Goal: Information Seeking & Learning: Find contact information

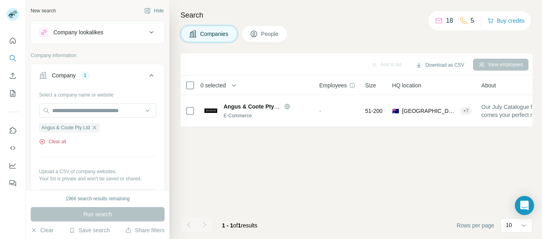
click at [59, 142] on button "Clear all" at bounding box center [52, 141] width 27 height 7
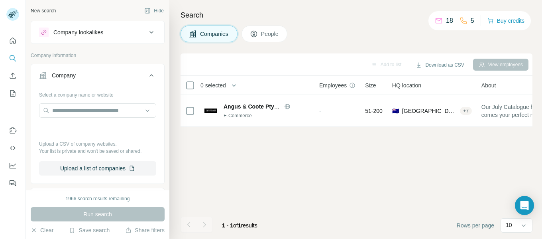
click at [68, 79] on button "Company" at bounding box center [97, 77] width 133 height 22
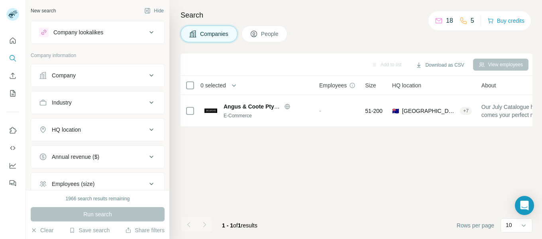
click at [69, 78] on div "Company" at bounding box center [64, 75] width 24 height 8
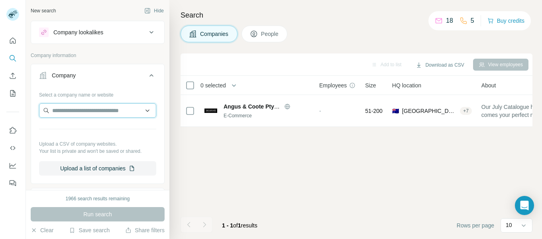
click at [65, 106] on input "text" at bounding box center [97, 110] width 117 height 14
paste input "**********"
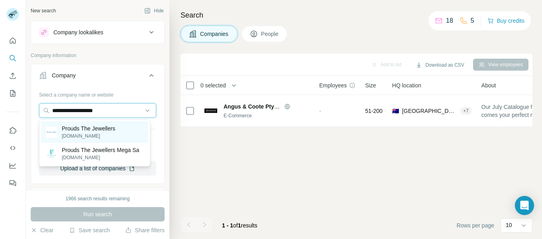
type input "**********"
click at [85, 133] on p "[DOMAIN_NAME]" at bounding box center [88, 135] width 53 height 7
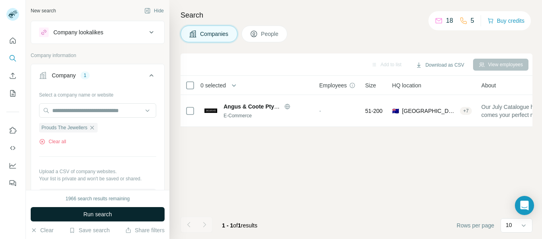
click at [98, 208] on button "Run search" at bounding box center [98, 214] width 134 height 14
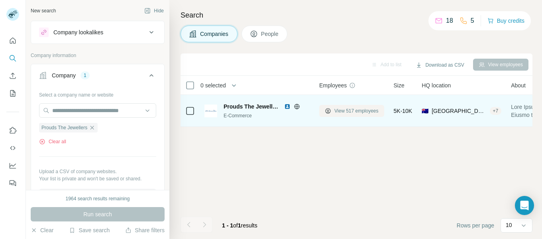
click at [346, 112] on span "View 517 employees" at bounding box center [356, 110] width 44 height 7
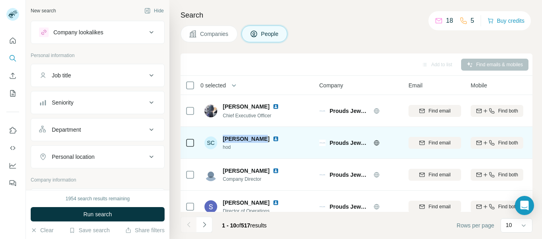
drag, startPoint x: 221, startPoint y: 138, endPoint x: 260, endPoint y: 139, distance: 38.2
click at [260, 139] on div "SC [PERSON_NAME] hod" at bounding box center [246, 143] width 84 height 16
copy span "[PERSON_NAME]"
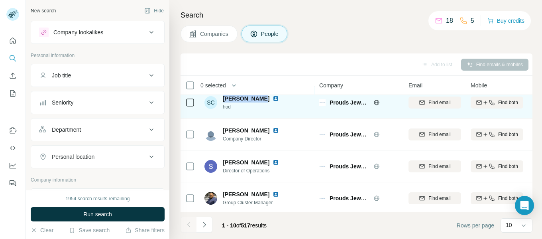
scroll to position [43, 0]
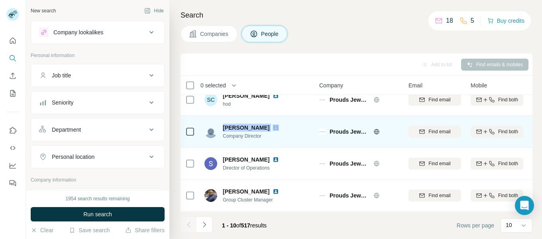
drag, startPoint x: 223, startPoint y: 127, endPoint x: 262, endPoint y: 128, distance: 39.4
click at [262, 128] on div "[PERSON_NAME]" at bounding box center [256, 127] width 66 height 8
copy span "[PERSON_NAME]"
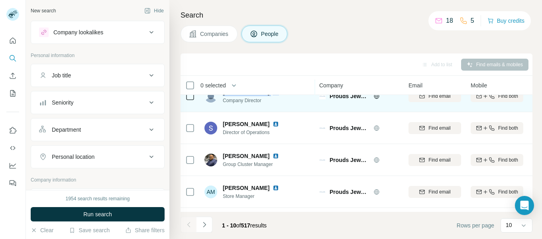
scroll to position [79, 0]
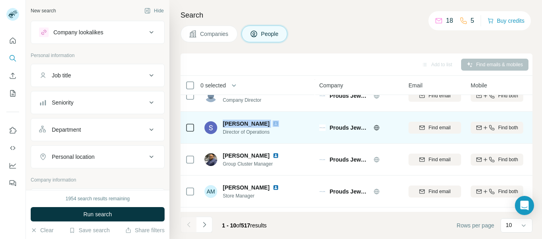
drag, startPoint x: 223, startPoint y: 122, endPoint x: 272, endPoint y: 122, distance: 48.2
click at [272, 122] on div "[PERSON_NAME]" at bounding box center [256, 123] width 66 height 8
copy span "[PERSON_NAME]"
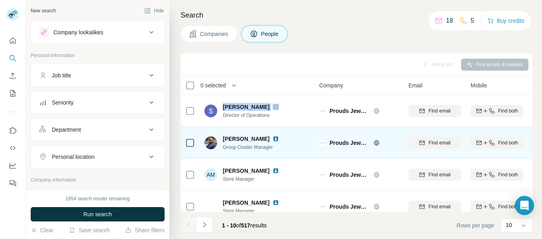
scroll to position [97, 0]
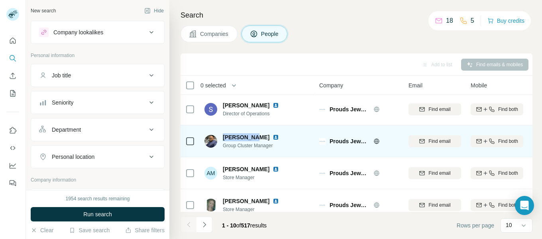
drag, startPoint x: 222, startPoint y: 137, endPoint x: 254, endPoint y: 137, distance: 32.7
click at [254, 137] on div "[PERSON_NAME] Group Cluster Manager" at bounding box center [246, 141] width 84 height 16
copy span "[PERSON_NAME]"
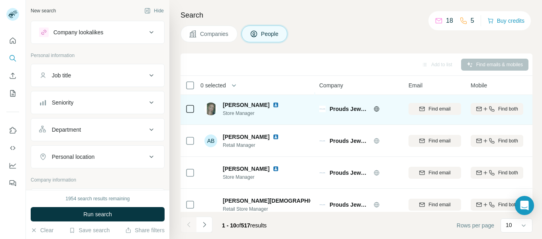
scroll to position [195, 0]
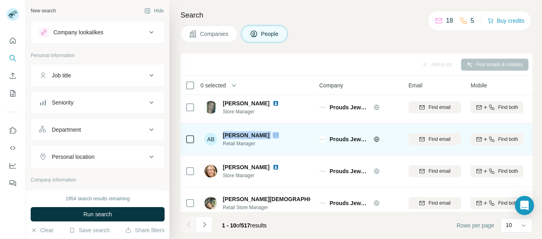
drag, startPoint x: 222, startPoint y: 132, endPoint x: 265, endPoint y: 131, distance: 43.4
click at [265, 131] on div "AB [PERSON_NAME] Retail Manager" at bounding box center [246, 139] width 84 height 16
copy span "[PERSON_NAME]"
click at [230, 134] on span "[PERSON_NAME]" at bounding box center [246, 135] width 47 height 8
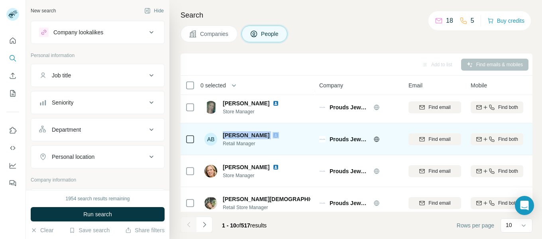
click at [230, 134] on span "[PERSON_NAME]" at bounding box center [246, 135] width 47 height 8
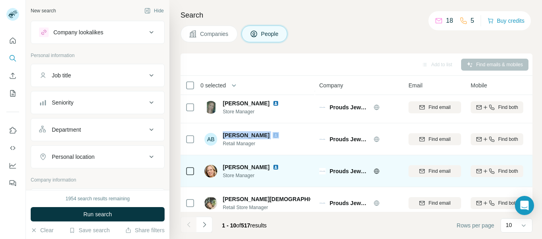
scroll to position [206, 0]
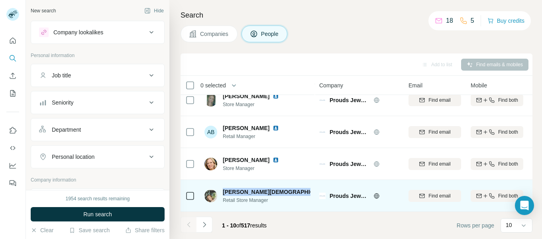
drag, startPoint x: 246, startPoint y: 187, endPoint x: 269, endPoint y: 189, distance: 22.8
click at [269, 189] on div "[PERSON_NAME] Retail Store Manager" at bounding box center [257, 196] width 106 height 16
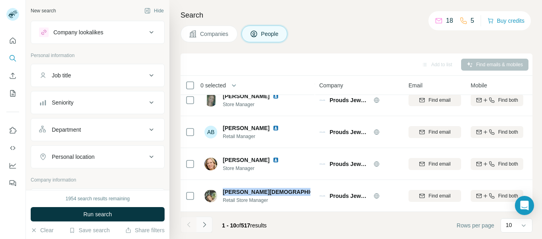
click at [202, 225] on icon "Navigate to next page" at bounding box center [204, 224] width 8 height 8
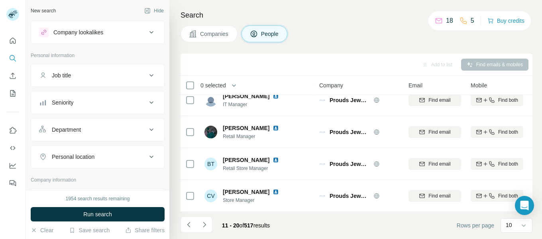
click at [268, 148] on td "BT [PERSON_NAME] Retail Store Manager" at bounding box center [256, 164] width 115 height 32
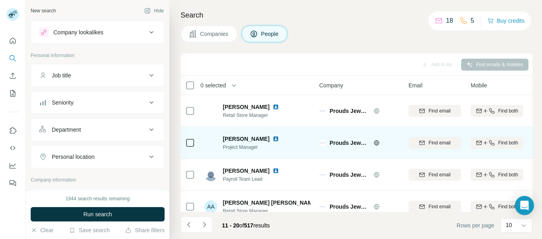
scroll to position [14, 0]
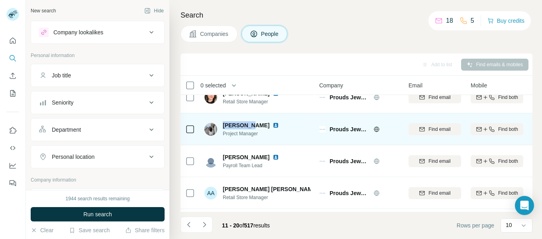
drag, startPoint x: 223, startPoint y: 124, endPoint x: 252, endPoint y: 125, distance: 29.1
click at [252, 125] on div "[PERSON_NAME]" at bounding box center [256, 125] width 66 height 8
copy span "[PERSON_NAME]"
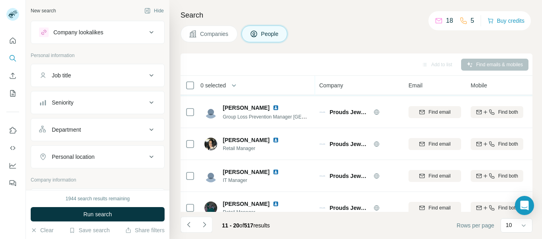
scroll to position [137, 0]
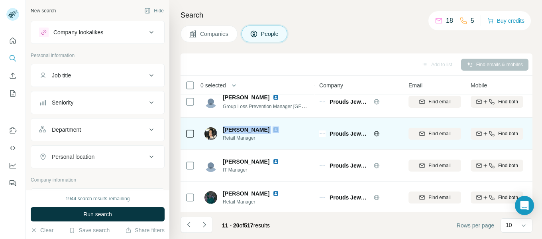
drag, startPoint x: 223, startPoint y: 131, endPoint x: 256, endPoint y: 131, distance: 32.3
click at [256, 131] on div "[PERSON_NAME]" at bounding box center [256, 129] width 66 height 8
copy span "[PERSON_NAME]"
